Goal: Communication & Community: Ask a question

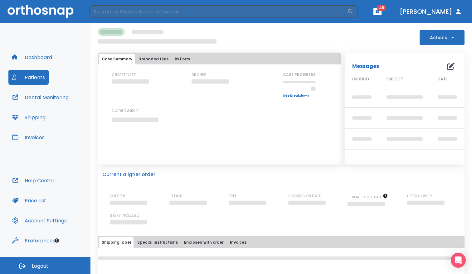
click at [42, 57] on button "Dashboard" at bounding box center [31, 57] width 47 height 15
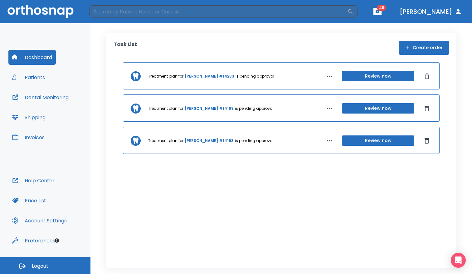
click at [43, 75] on button "Patients" at bounding box center [28, 77] width 40 height 15
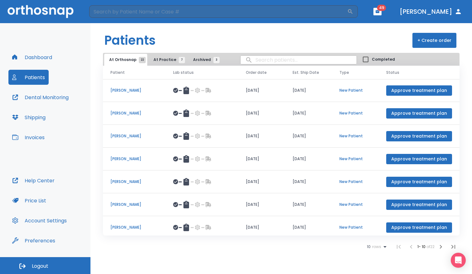
click at [269, 60] on input "search" at bounding box center [299, 60] width 116 height 12
click at [270, 62] on input "fris" at bounding box center [299, 60] width 116 height 12
type input "[PERSON_NAME]"
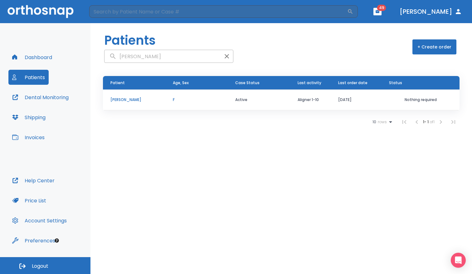
click at [200, 98] on p "F" at bounding box center [196, 100] width 47 height 6
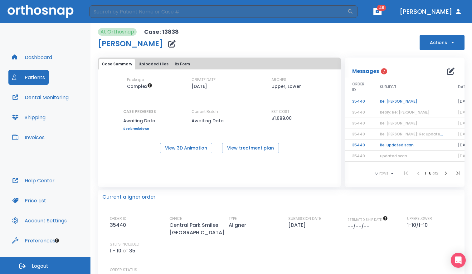
click at [436, 43] on button "Actions" at bounding box center [442, 42] width 45 height 15
click at [436, 43] on div at bounding box center [236, 137] width 472 height 274
click at [28, 73] on button "Patients" at bounding box center [28, 77] width 40 height 15
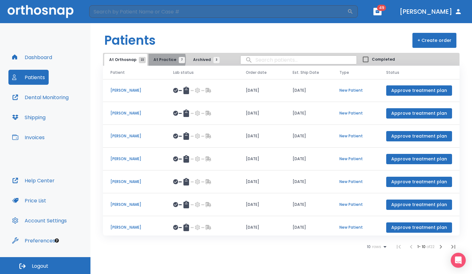
click at [161, 59] on span "At Practice 7" at bounding box center [168, 60] width 28 height 6
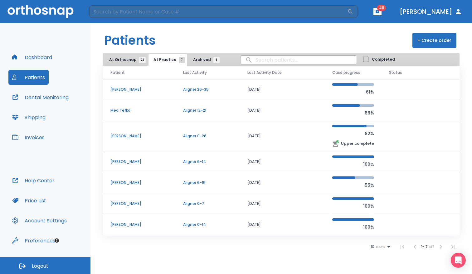
click at [185, 135] on td "Aligner 0-26" at bounding box center [208, 136] width 64 height 30
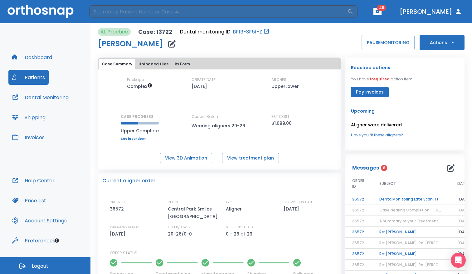
scroll to position [95, 0]
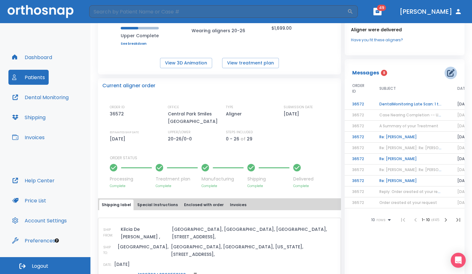
click at [448, 74] on icon "button" at bounding box center [451, 72] width 7 height 7
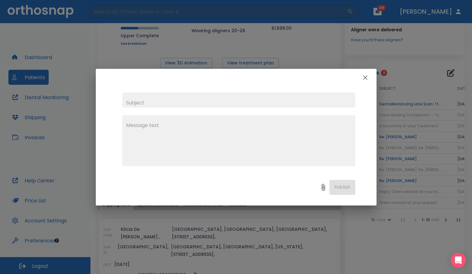
click at [281, 106] on input "text" at bounding box center [238, 99] width 233 height 15
type input "don't know status of treatment"
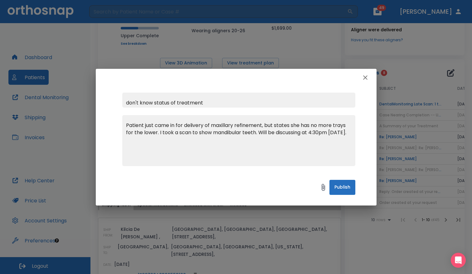
type textarea "Patient just came in for delivery of maxillary refinement, but states she has n…"
click at [337, 187] on button "Publish" at bounding box center [343, 187] width 26 height 15
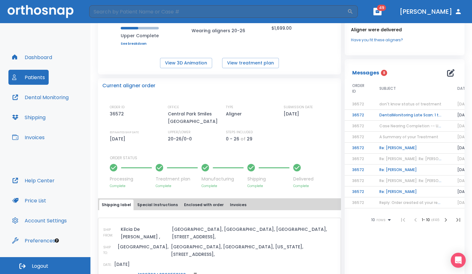
scroll to position [0, 0]
